Goal: Task Accomplishment & Management: Manage account settings

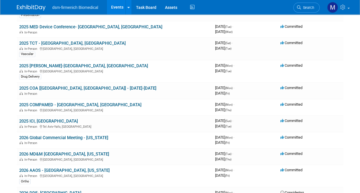
scroll to position [103, 0]
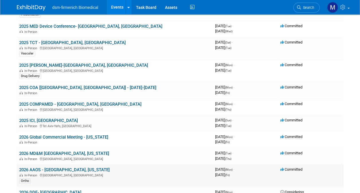
click at [35, 169] on link "2026 AAOS - [GEOGRAPHIC_DATA], [US_STATE]" at bounding box center [64, 169] width 91 height 5
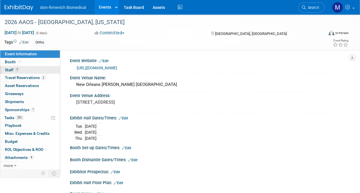
click at [11, 69] on span "Staff 7" at bounding box center [12, 70] width 14 height 5
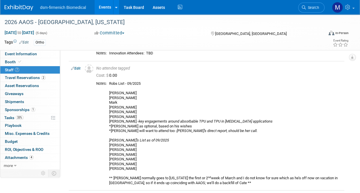
scroll to position [98, 0]
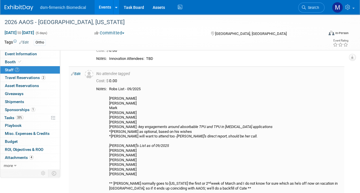
click at [76, 75] on link "Edit" at bounding box center [75, 74] width 9 height 4
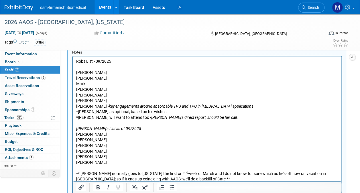
scroll to position [257, 0]
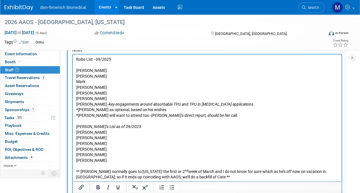
click at [93, 159] on p "Robs List - 09/2025 [PERSON_NAME] [PERSON_NAME] [PERSON_NAME] Y [PERSON_NAME] -…" at bounding box center [207, 118] width 262 height 124
click at [90, 150] on p "Robs List - 09/2025 [PERSON_NAME] [PERSON_NAME] [PERSON_NAME] Y [PERSON_NAME] -…" at bounding box center [207, 118] width 262 height 124
click at [89, 142] on p "Robs List - 09/2025 [PERSON_NAME] [PERSON_NAME] [PERSON_NAME] Y [PERSON_NAME] -…" at bounding box center [207, 118] width 262 height 124
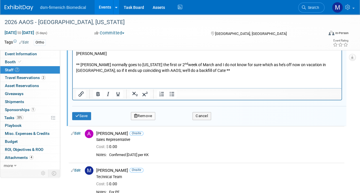
scroll to position [368, 0]
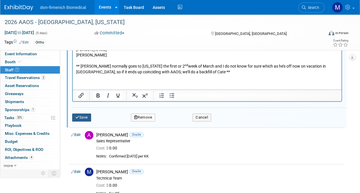
click at [84, 119] on button "Save" at bounding box center [81, 118] width 19 height 8
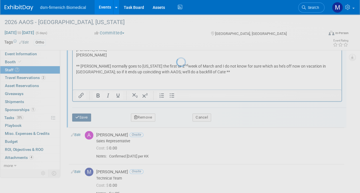
scroll to position [268, 0]
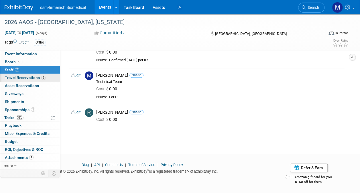
click at [26, 77] on span "Travel Reservations 2" at bounding box center [25, 77] width 41 height 5
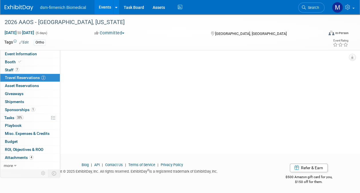
scroll to position [0, 0]
